Goal: Task Accomplishment & Management: Manage account settings

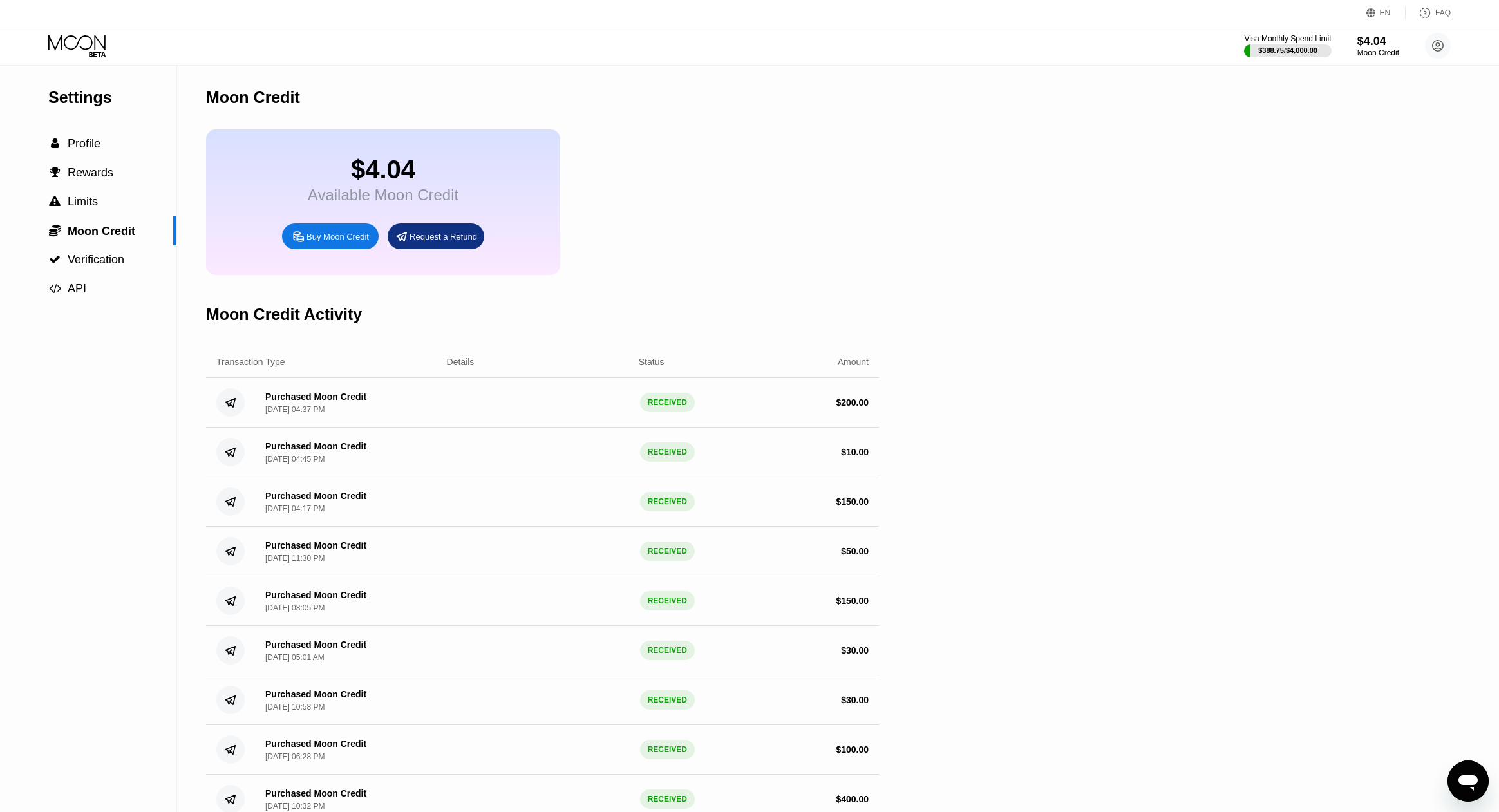
click at [376, 184] on div "$4.04" at bounding box center [383, 170] width 150 height 29
click at [76, 138] on span "Profile" at bounding box center [84, 144] width 33 height 13
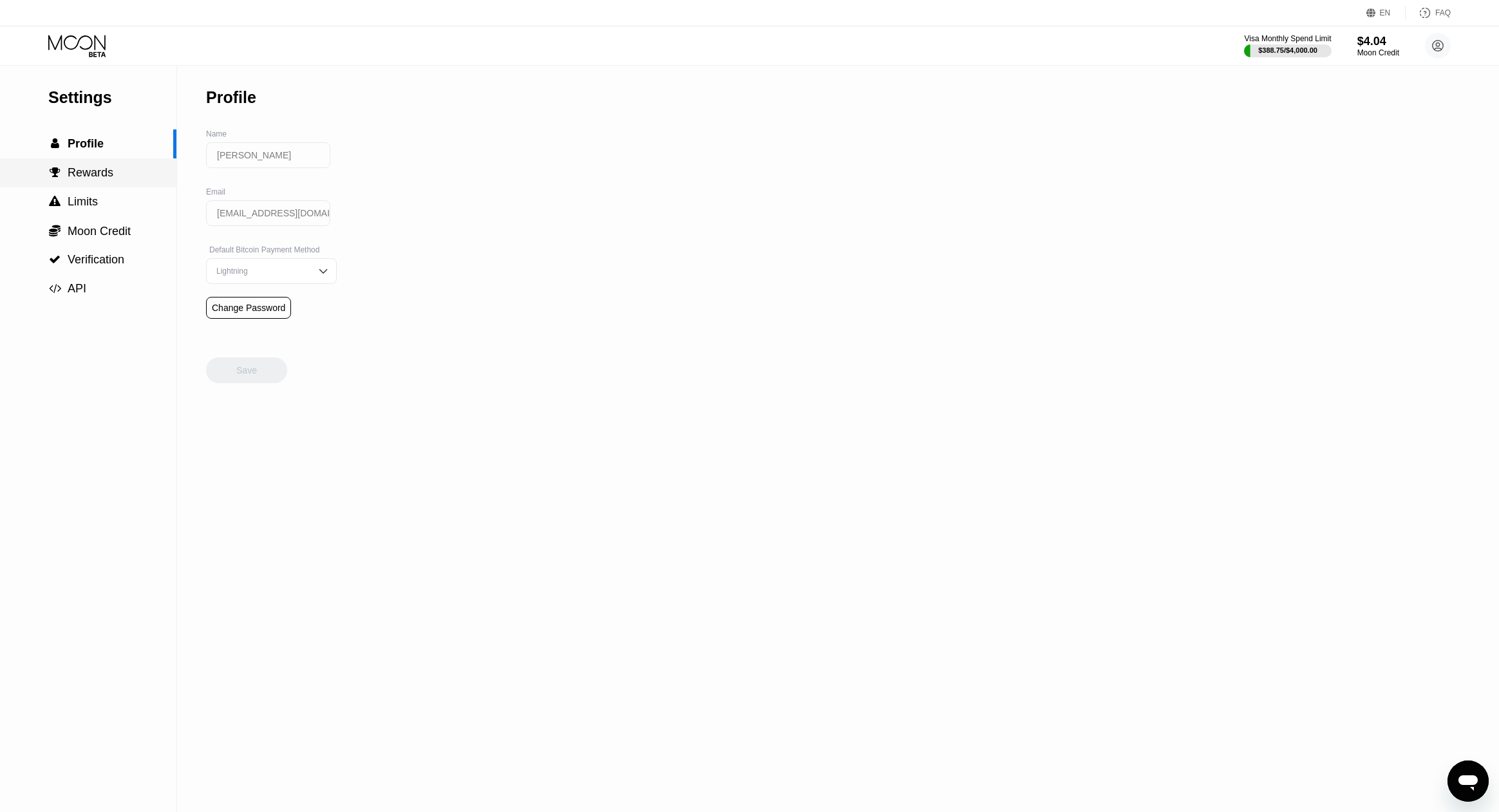
click at [76, 164] on div " Rewards" at bounding box center [88, 173] width 177 height 29
click at [95, 203] on span "Limits" at bounding box center [82, 201] width 30 height 13
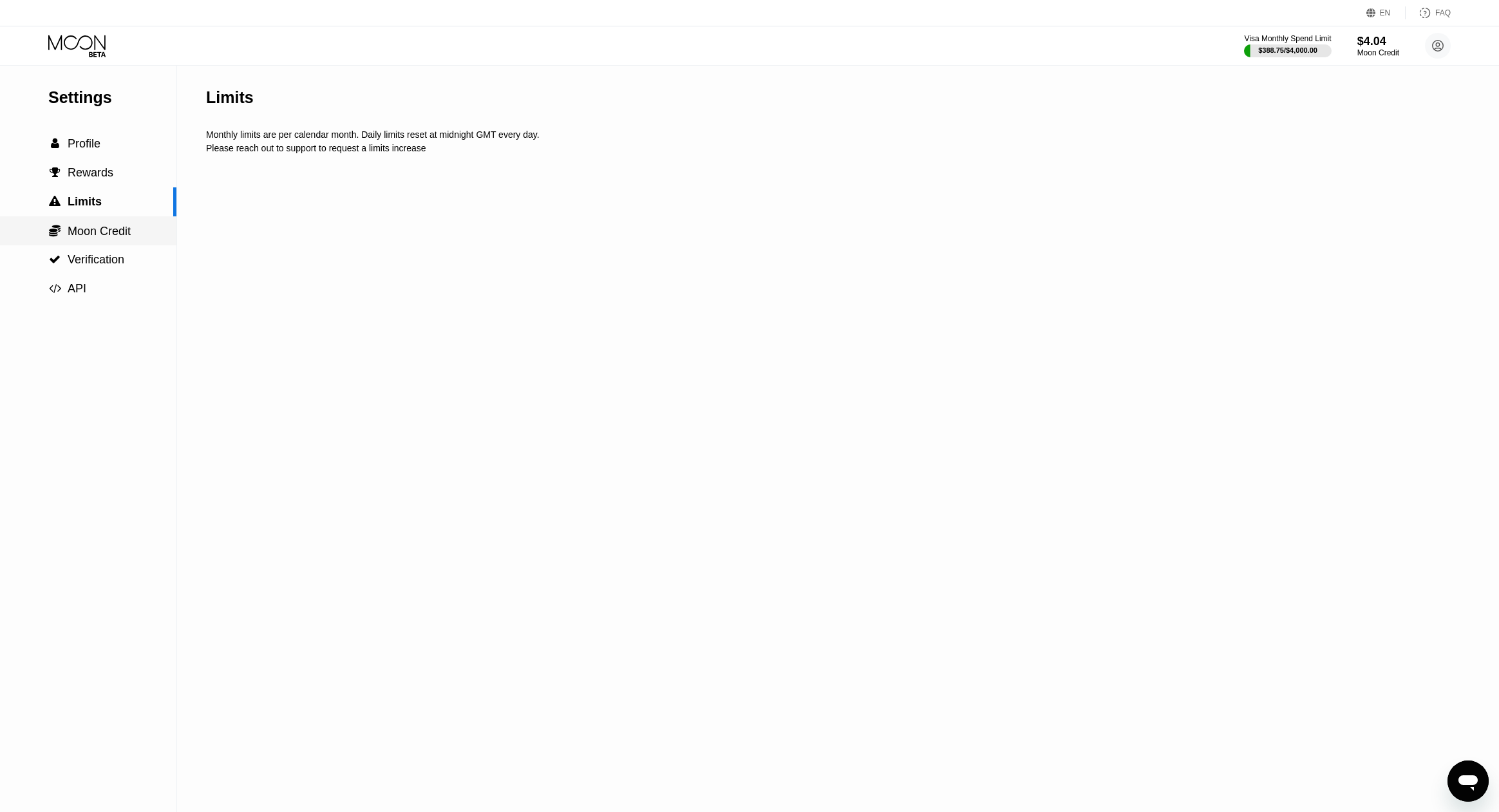
click at [99, 225] on span "Moon Credit" at bounding box center [99, 231] width 63 height 13
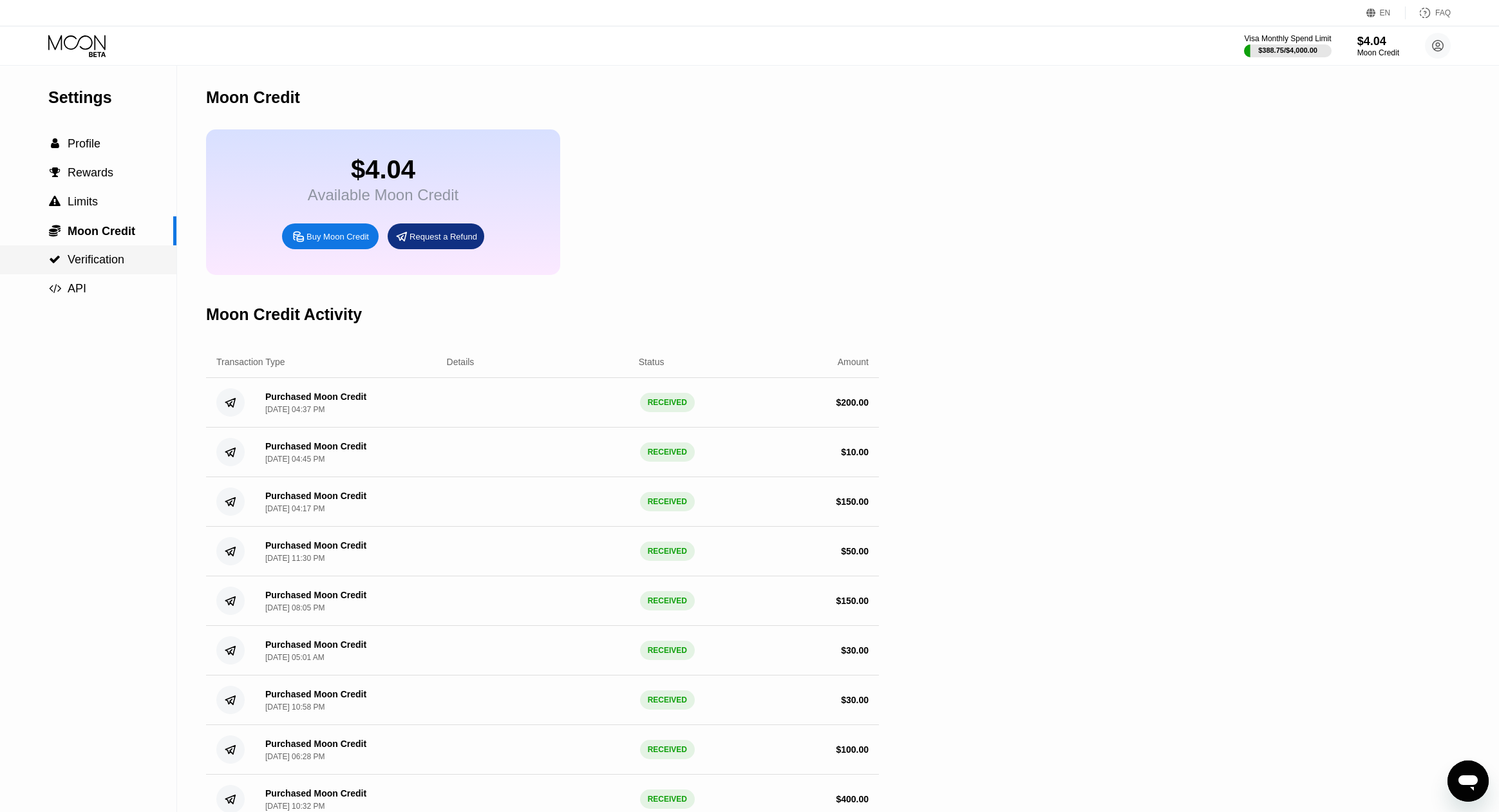
click at [102, 263] on span "Verification" at bounding box center [95, 259] width 56 height 13
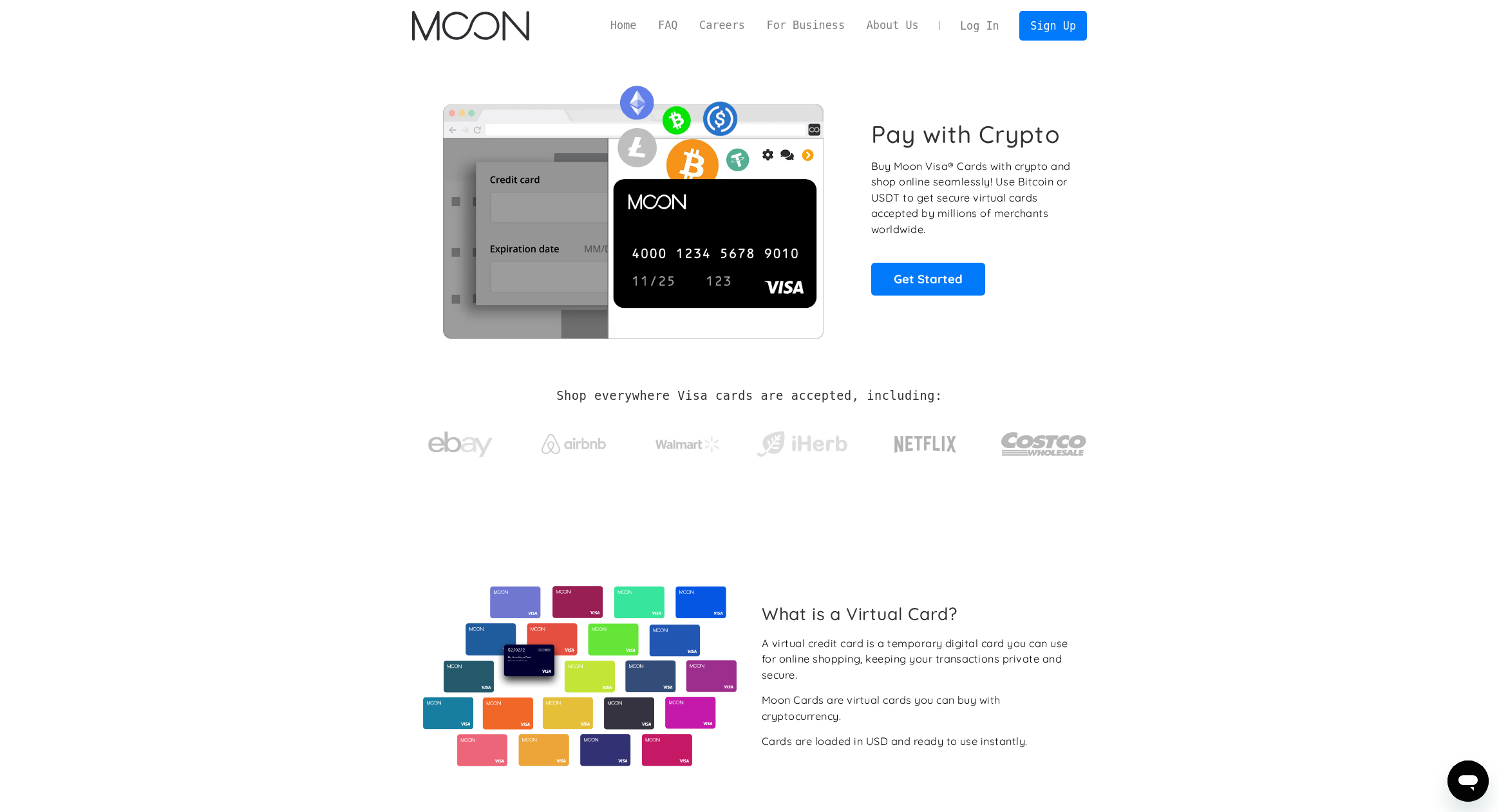
click at [985, 24] on link "Log In" at bounding box center [980, 25] width 60 height 28
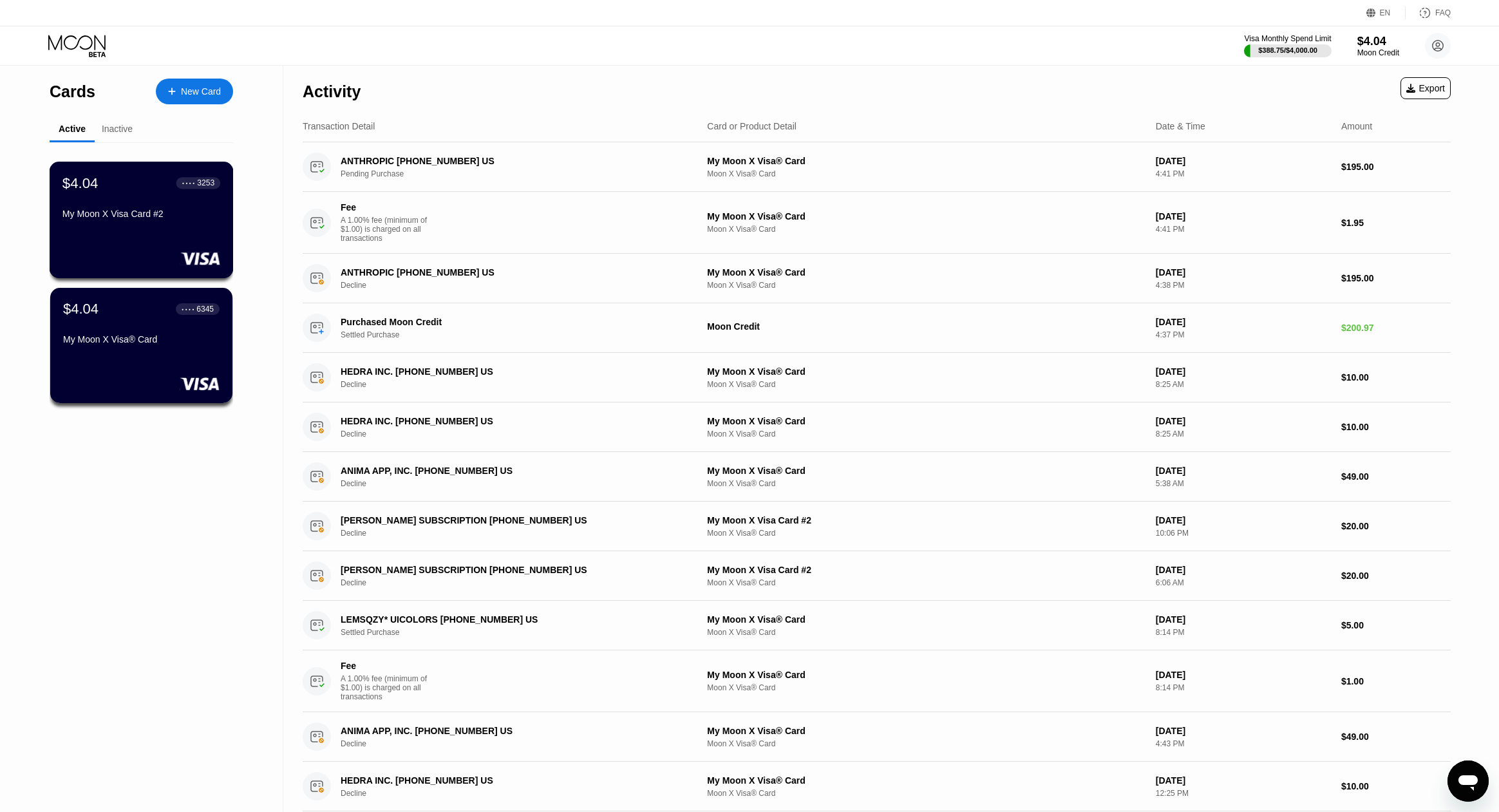
click at [160, 239] on div "$4.04 ● ● ● ● 3253 My Moon X Visa Card #2" at bounding box center [142, 220] width 184 height 117
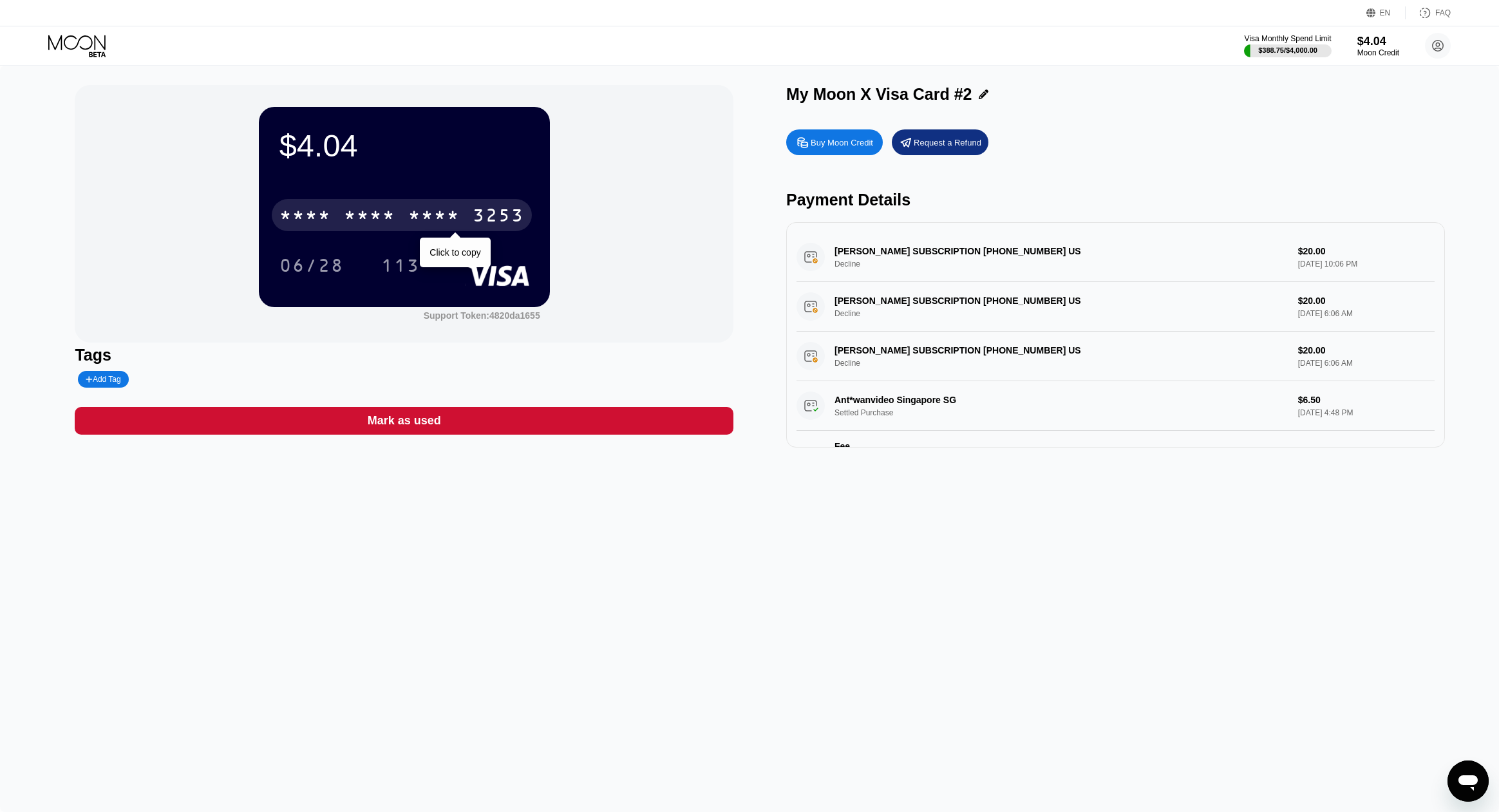
click at [430, 215] on div "* * * *" at bounding box center [433, 217] width 52 height 21
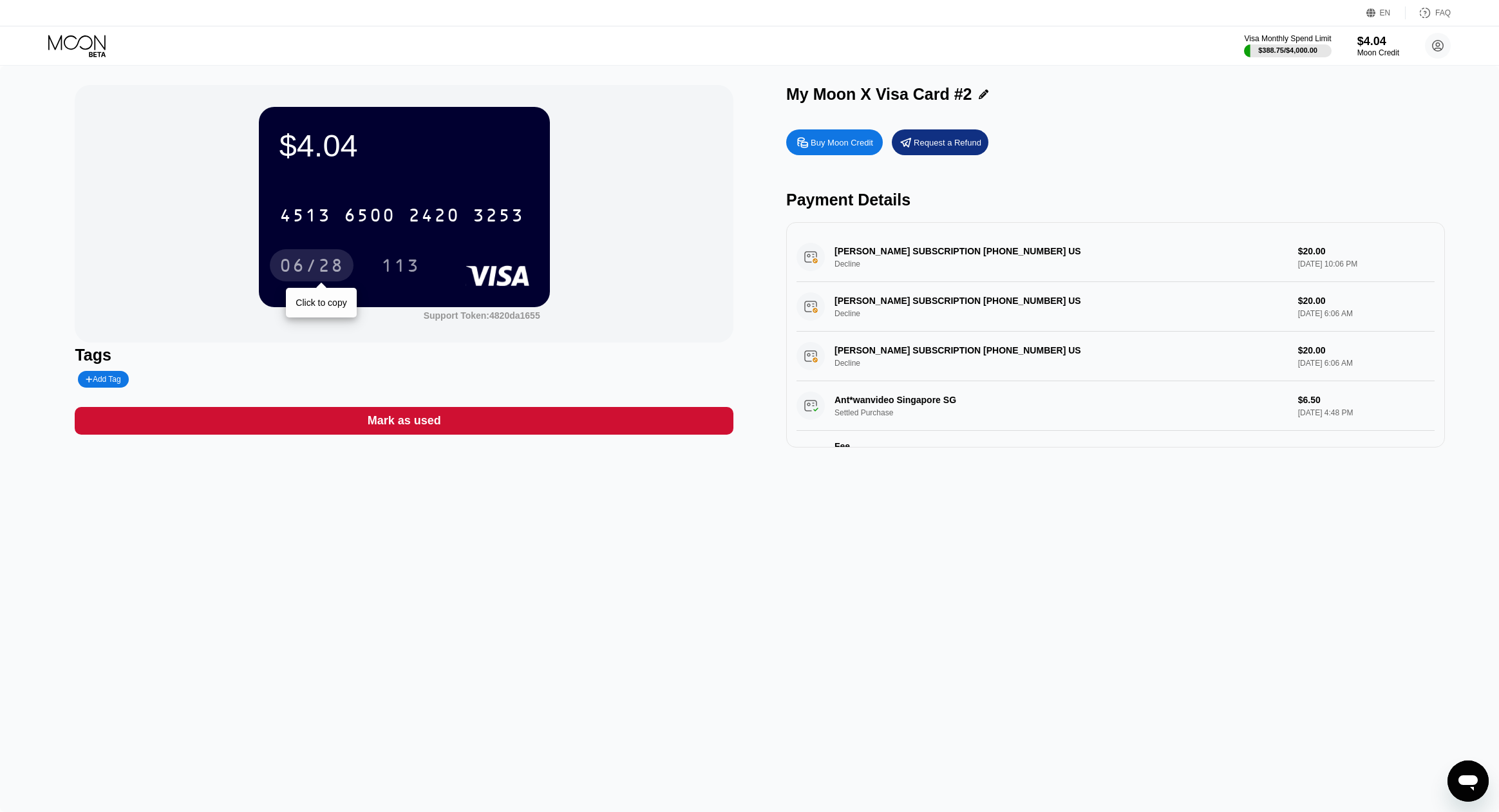
click at [332, 262] on div "06/28" at bounding box center [312, 267] width 65 height 21
click at [385, 262] on div "113" at bounding box center [401, 267] width 38 height 21
